Goal: Check status: Check status

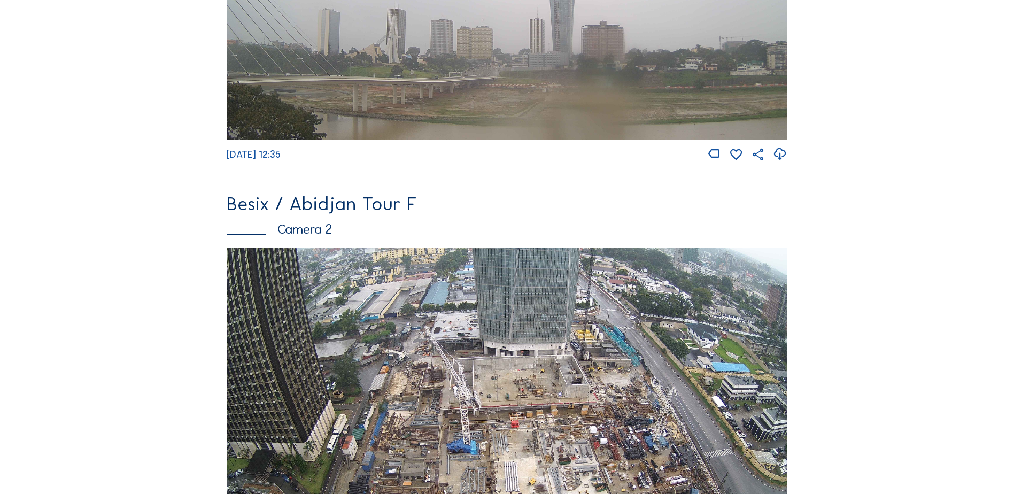
scroll to position [460, 0]
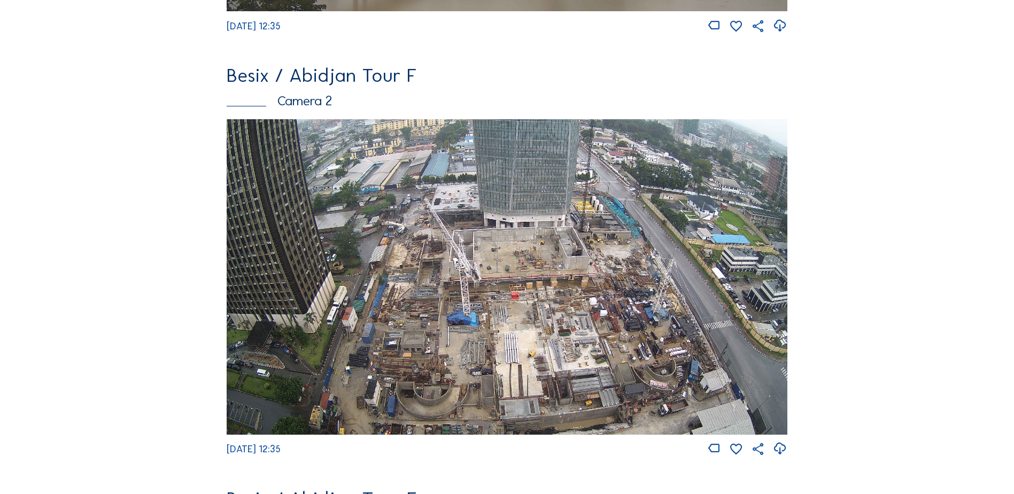
click at [333, 240] on img at bounding box center [507, 276] width 561 height 315
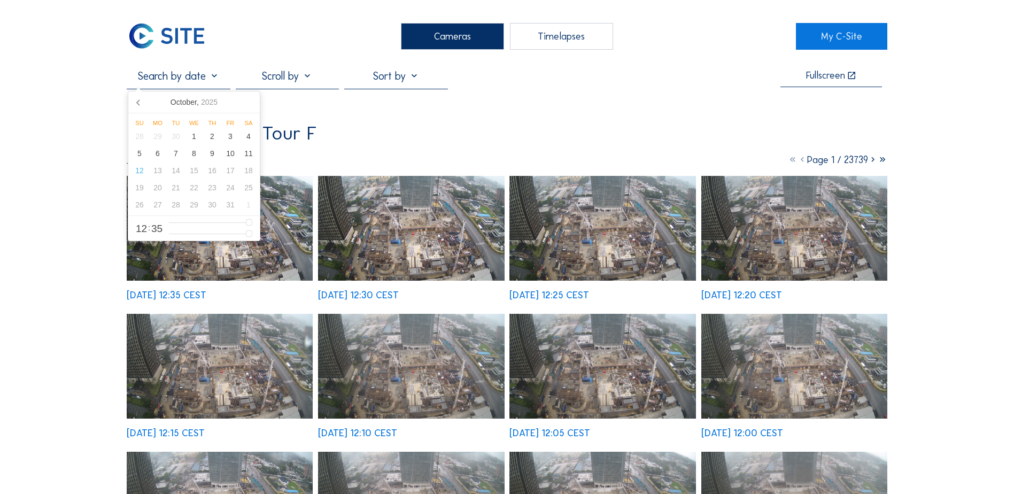
click at [201, 69] on input "text" at bounding box center [178, 75] width 103 height 13
click at [250, 159] on div "11" at bounding box center [248, 153] width 18 height 17
type input "[DATE] 12:35"
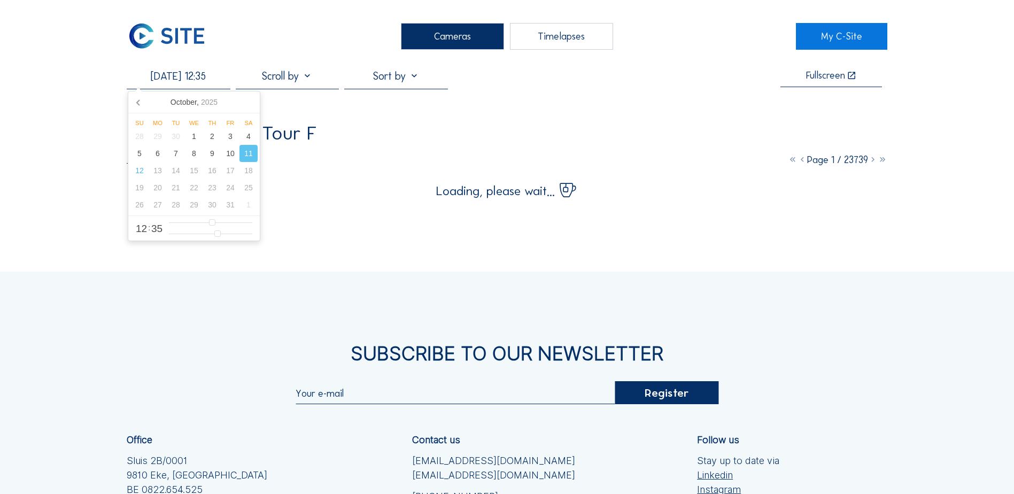
click at [83, 145] on div "Cameras Timelapses My C-Site [DATE] 12:35 Fullscreen Besix / Abidjan Tour F Cam…" at bounding box center [507, 331] width 1014 height 662
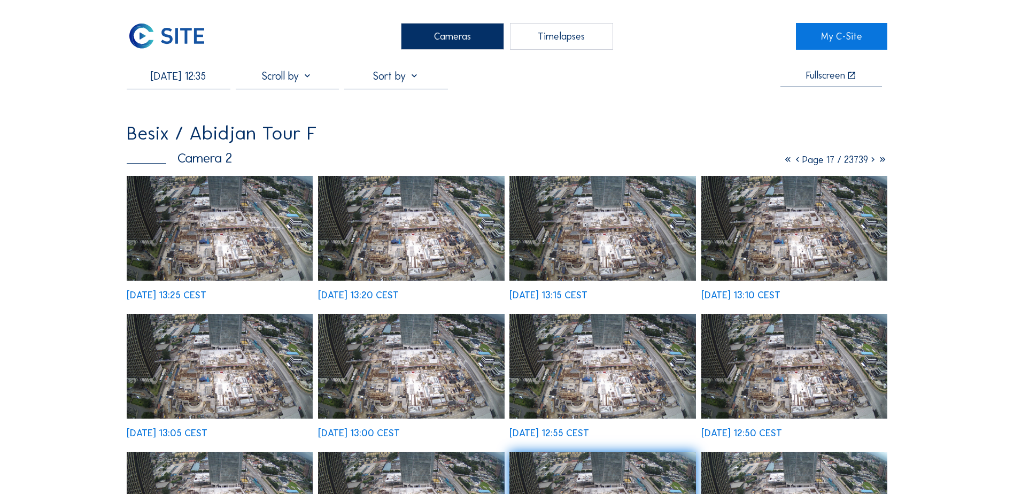
click at [873, 165] on icon at bounding box center [873, 160] width 10 height 12
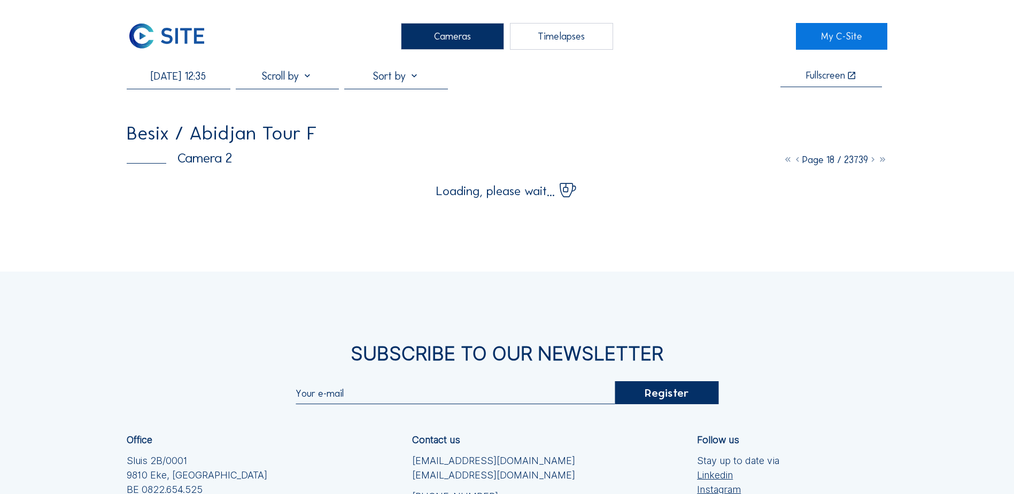
click at [873, 165] on icon at bounding box center [873, 160] width 10 height 12
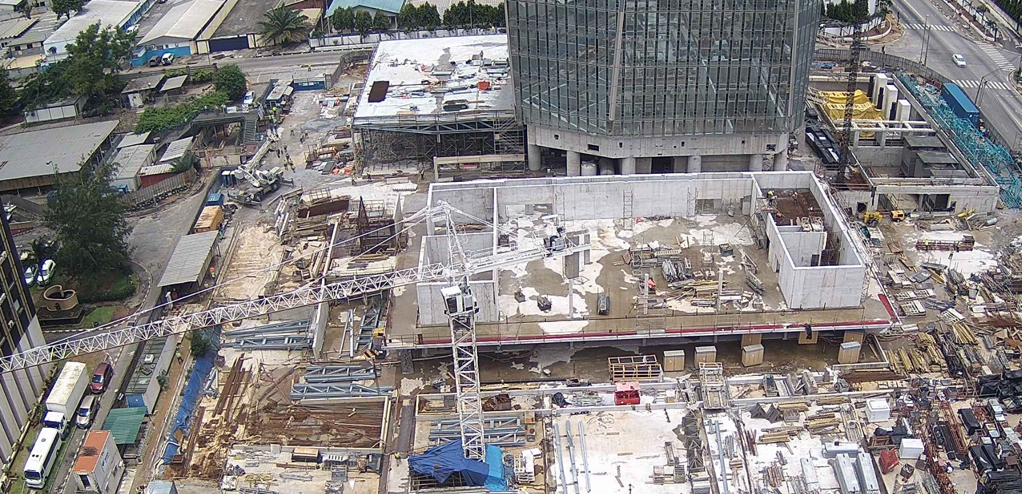
drag, startPoint x: 463, startPoint y: 152, endPoint x: 446, endPoint y: 154, distance: 17.2
click at [446, 154] on img at bounding box center [511, 247] width 702 height 395
